Goal: Task Accomplishment & Management: Complete application form

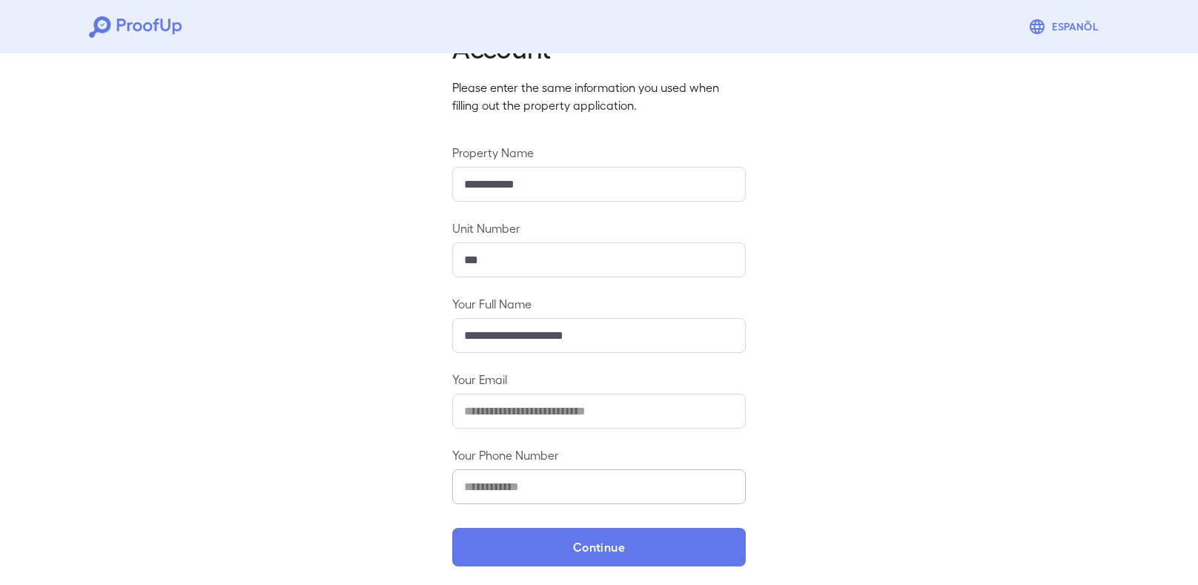
scroll to position [86, 0]
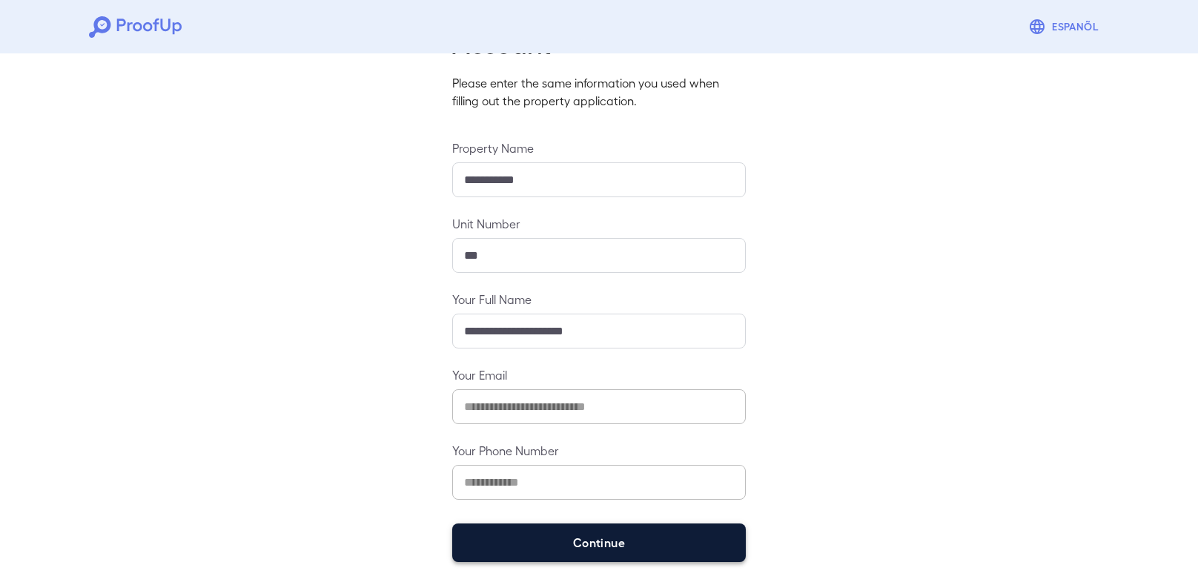
click at [683, 544] on button "Continue" at bounding box center [598, 542] width 293 height 39
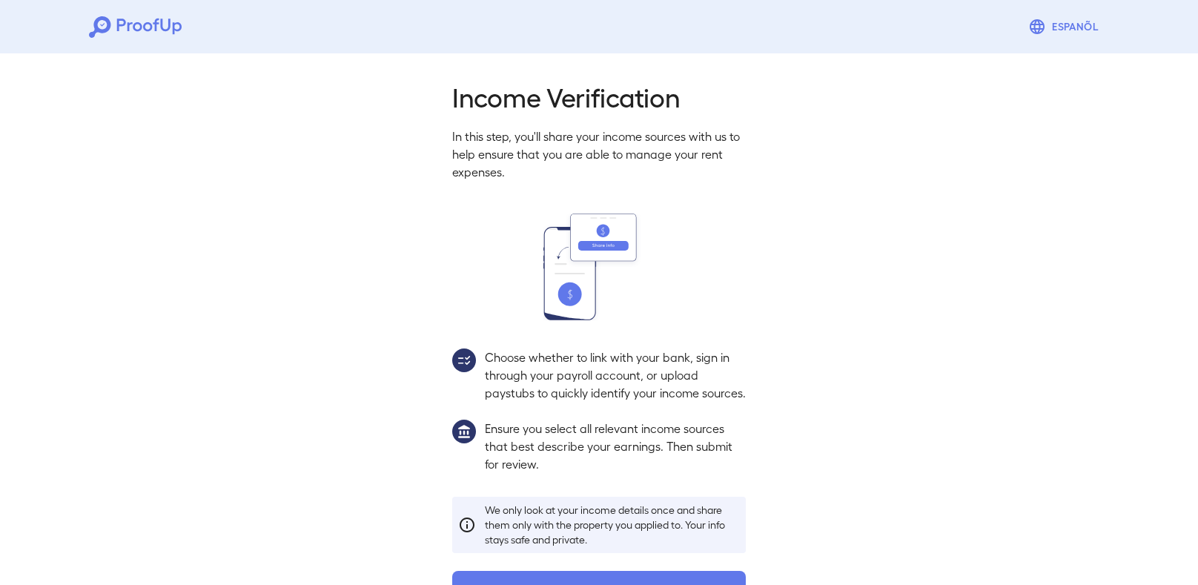
scroll to position [48, 0]
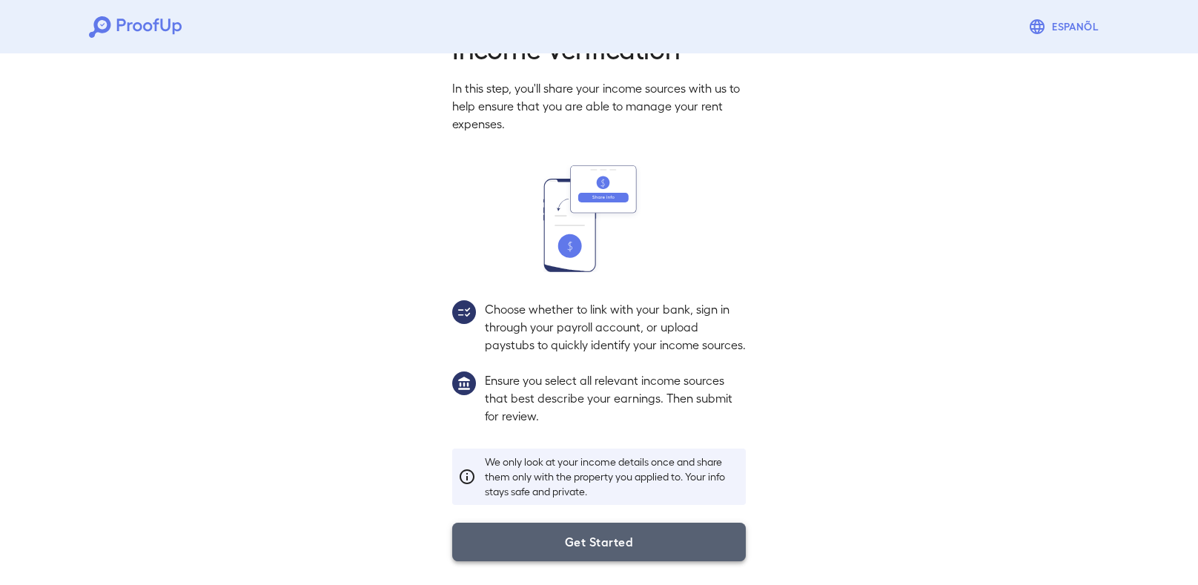
click at [681, 540] on button "Get Started" at bounding box center [598, 541] width 293 height 39
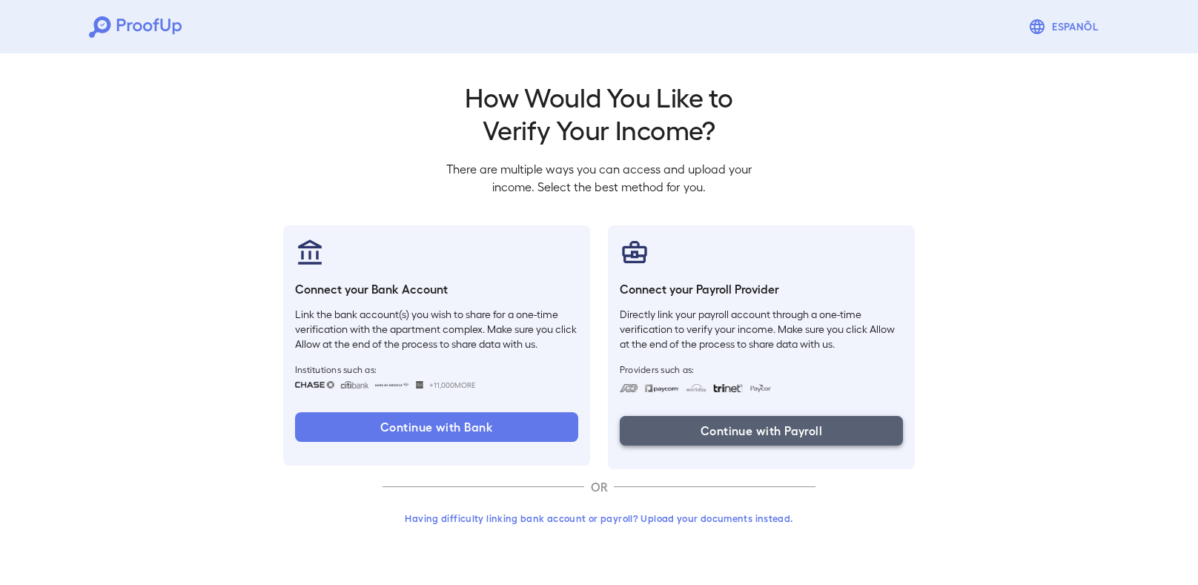
click at [791, 430] on button "Continue with Payroll" at bounding box center [761, 431] width 283 height 30
